Goal: Information Seeking & Learning: Understand process/instructions

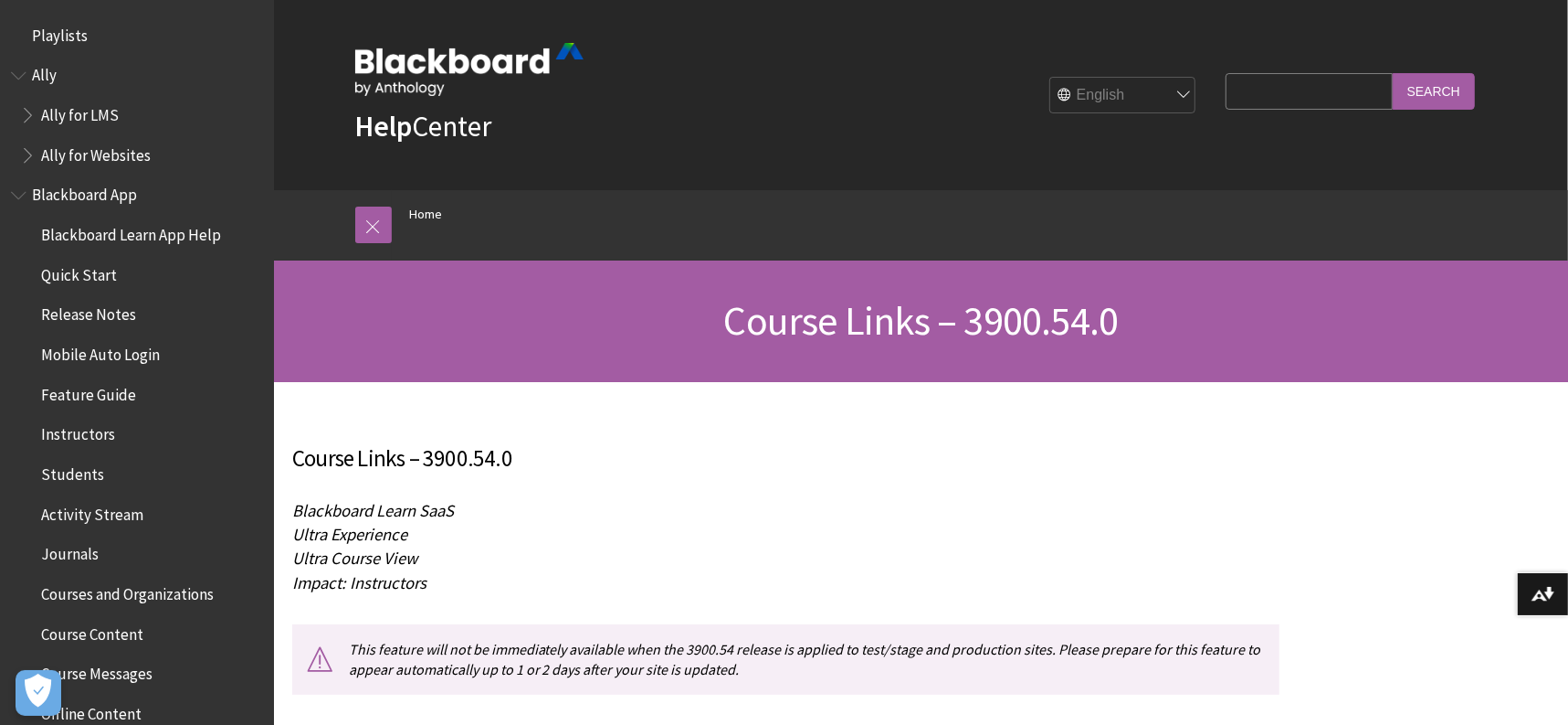
click at [1240, 82] on input "Search Query" at bounding box center [1308, 90] width 166 height 36
type input "ally course links"
click at [1392, 73] on input "Search" at bounding box center [1434, 90] width 83 height 36
click at [1461, 96] on input "Search" at bounding box center [1434, 90] width 83 height 36
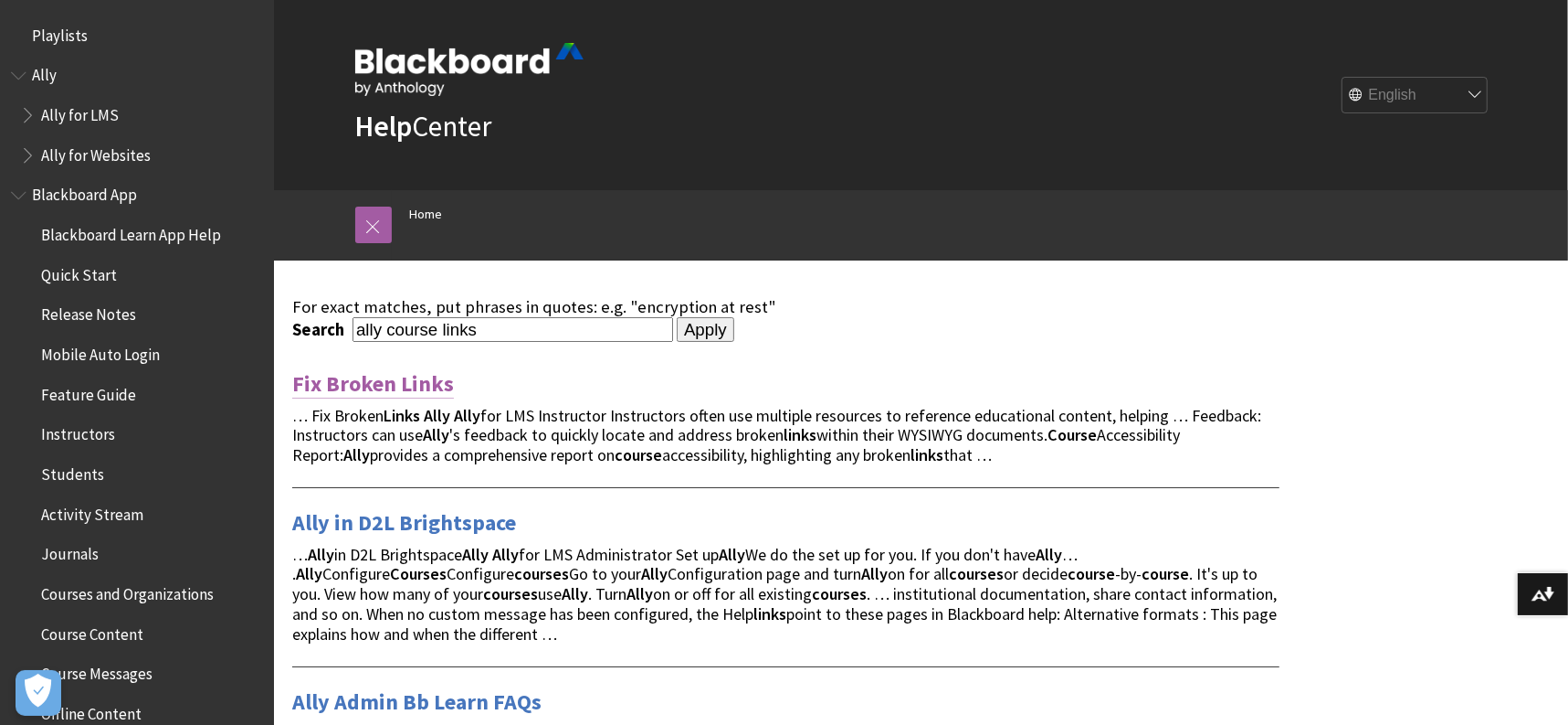
click at [402, 379] on link "Fix Broken Links" at bounding box center [372, 383] width 161 height 29
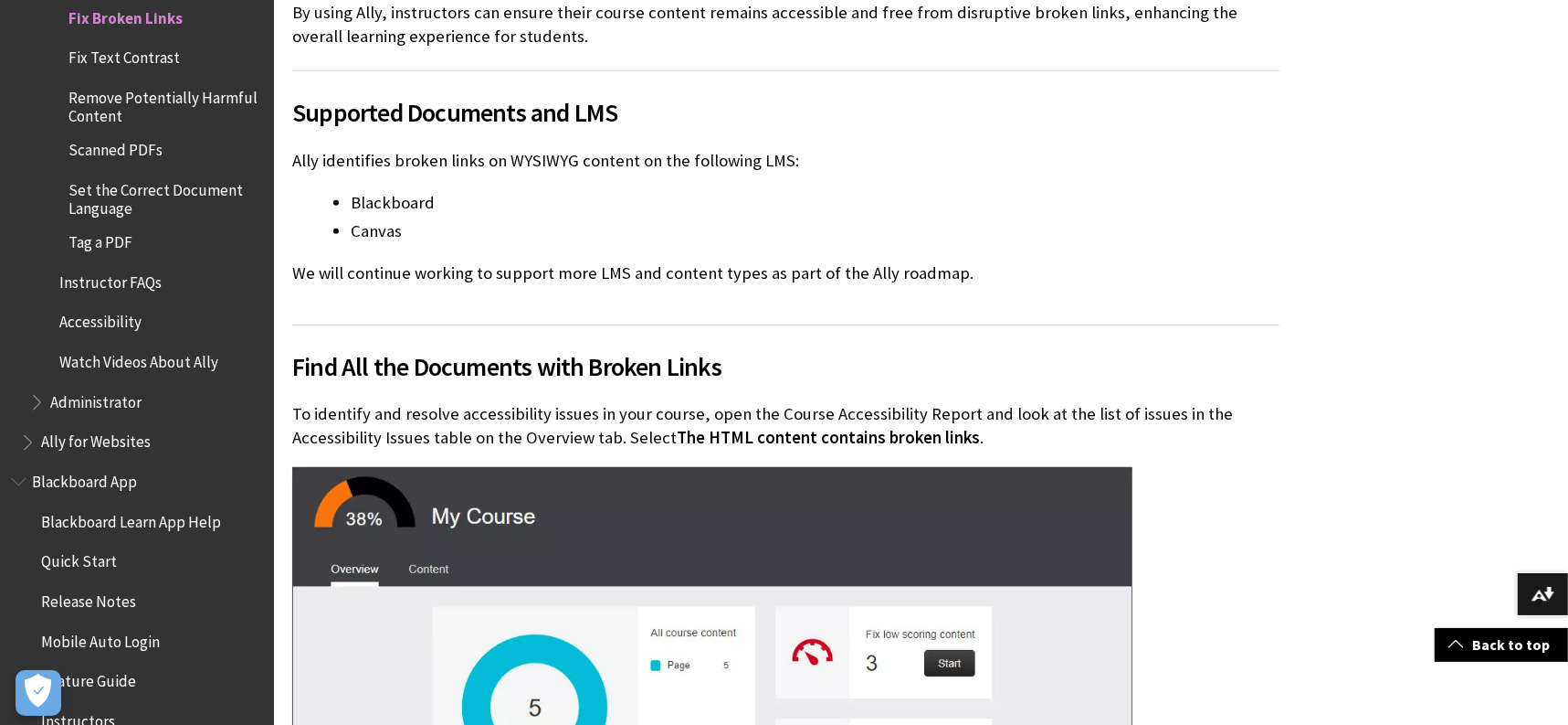
scroll to position [1256, 0]
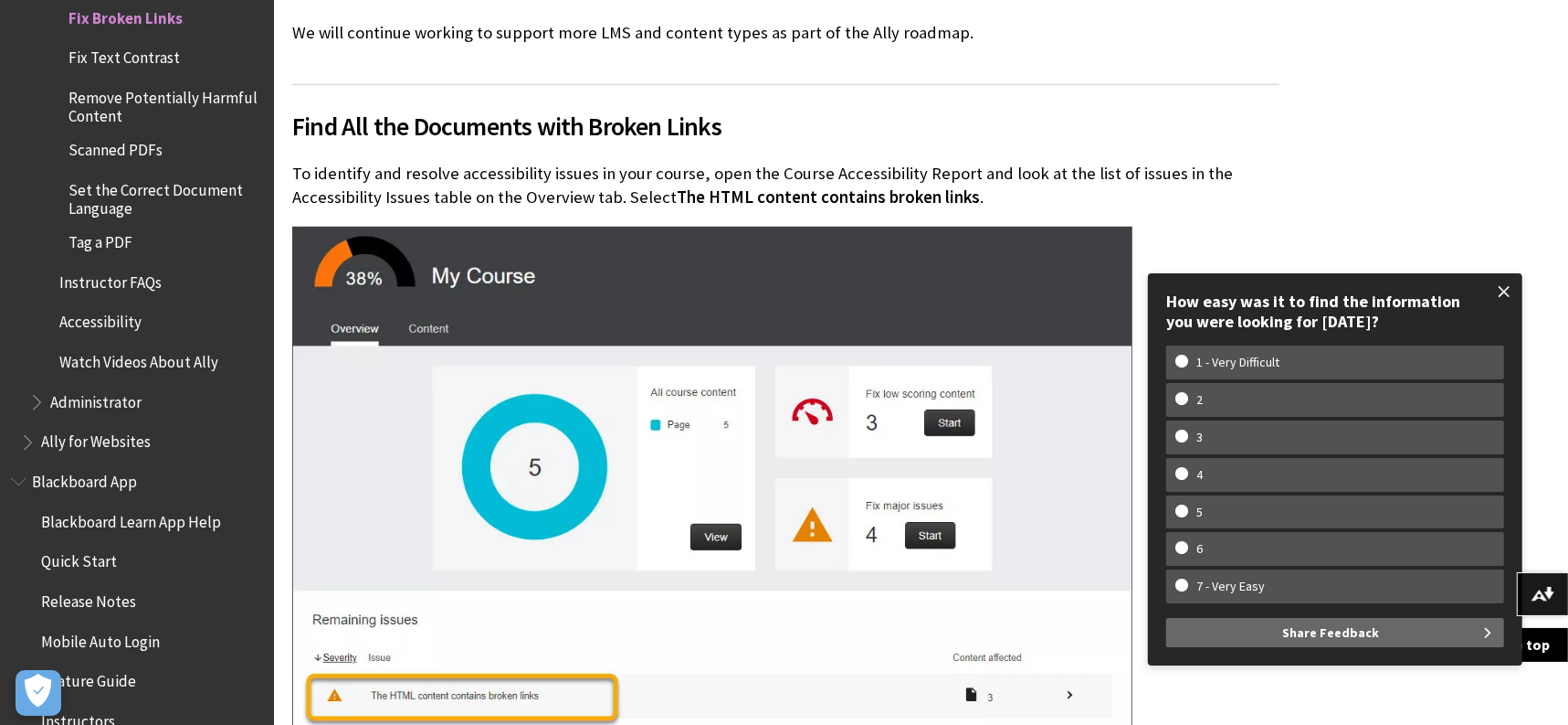
click at [1502, 285] on span at bounding box center [1504, 292] width 38 height 38
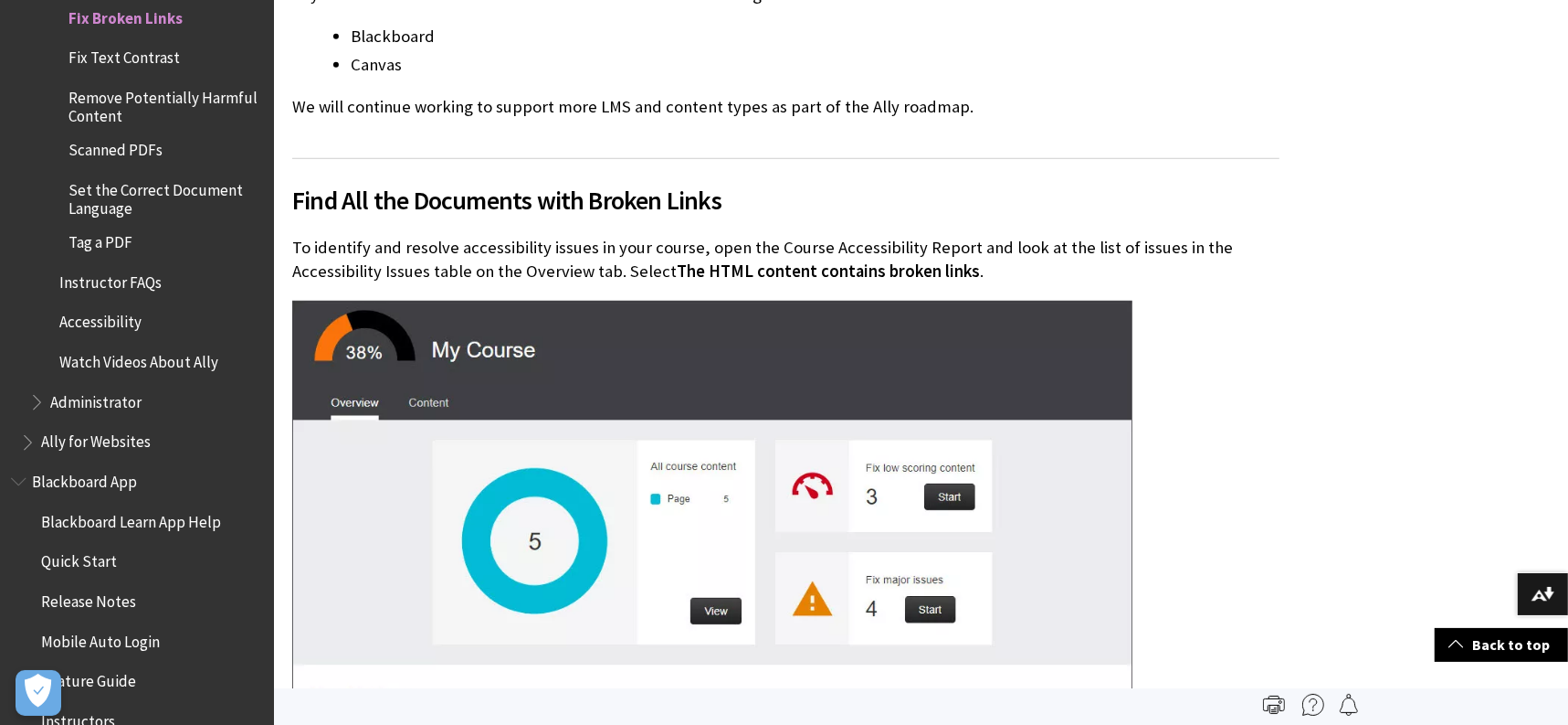
scroll to position [1027, 0]
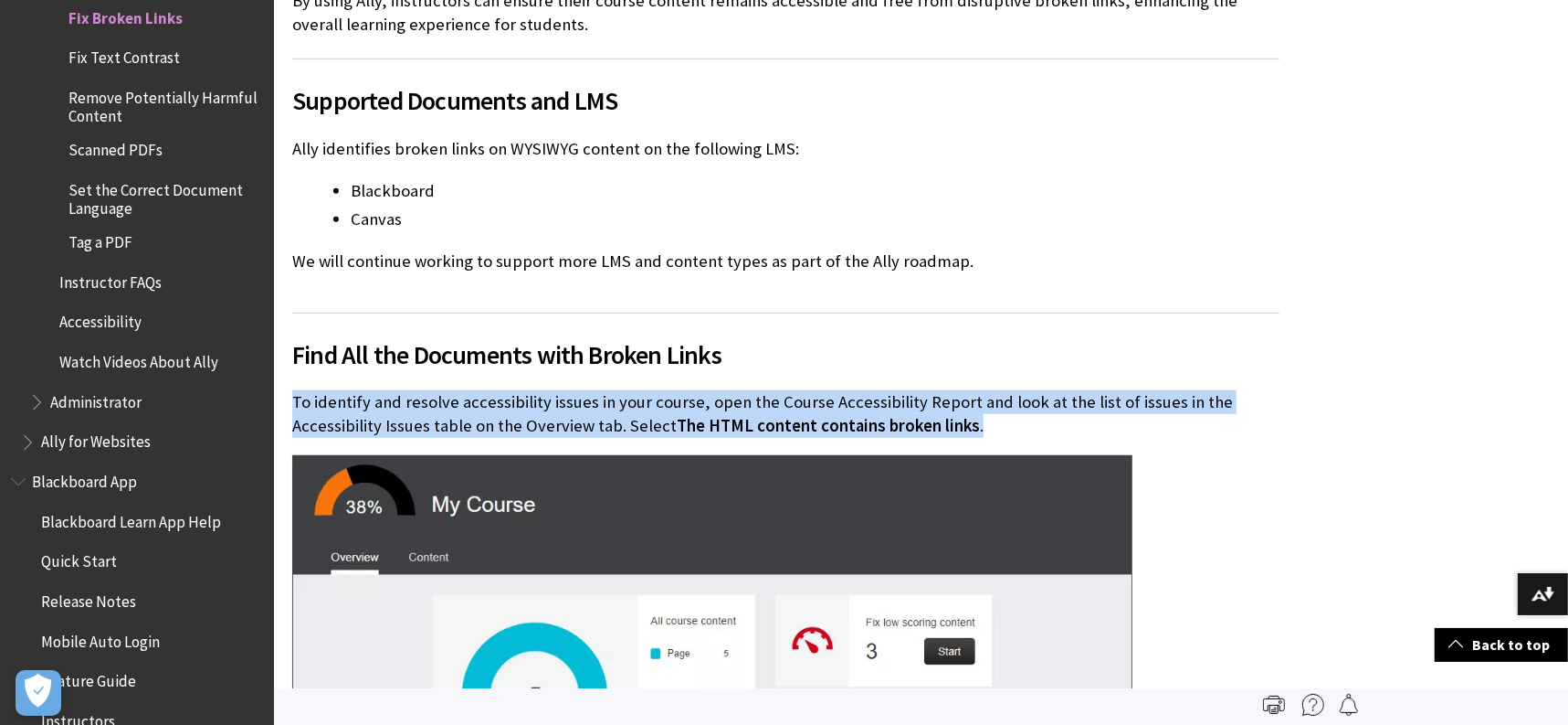
drag, startPoint x: 288, startPoint y: 392, endPoint x: 1010, endPoint y: 420, distance: 722.5
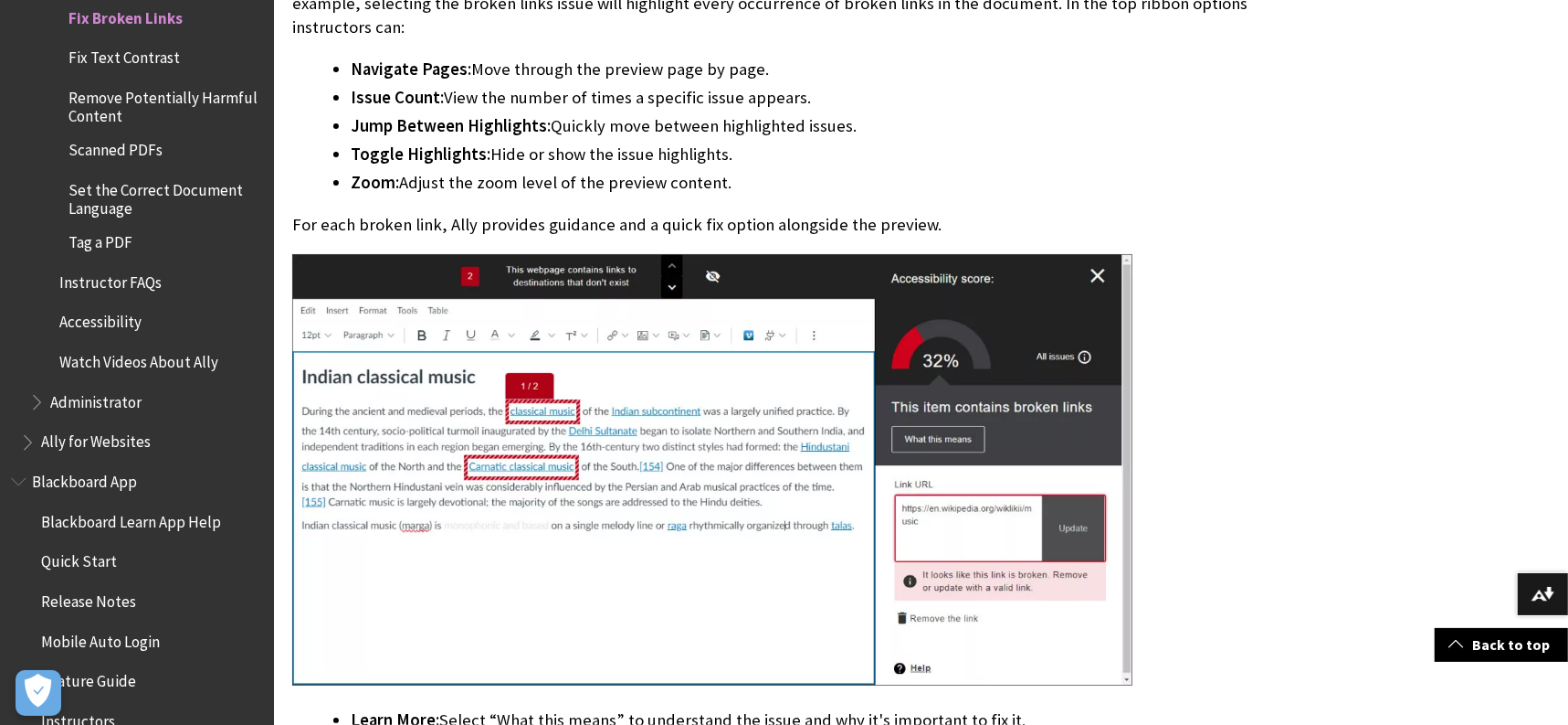
scroll to position [3312, 0]
